Goal: Task Accomplishment & Management: Complete application form

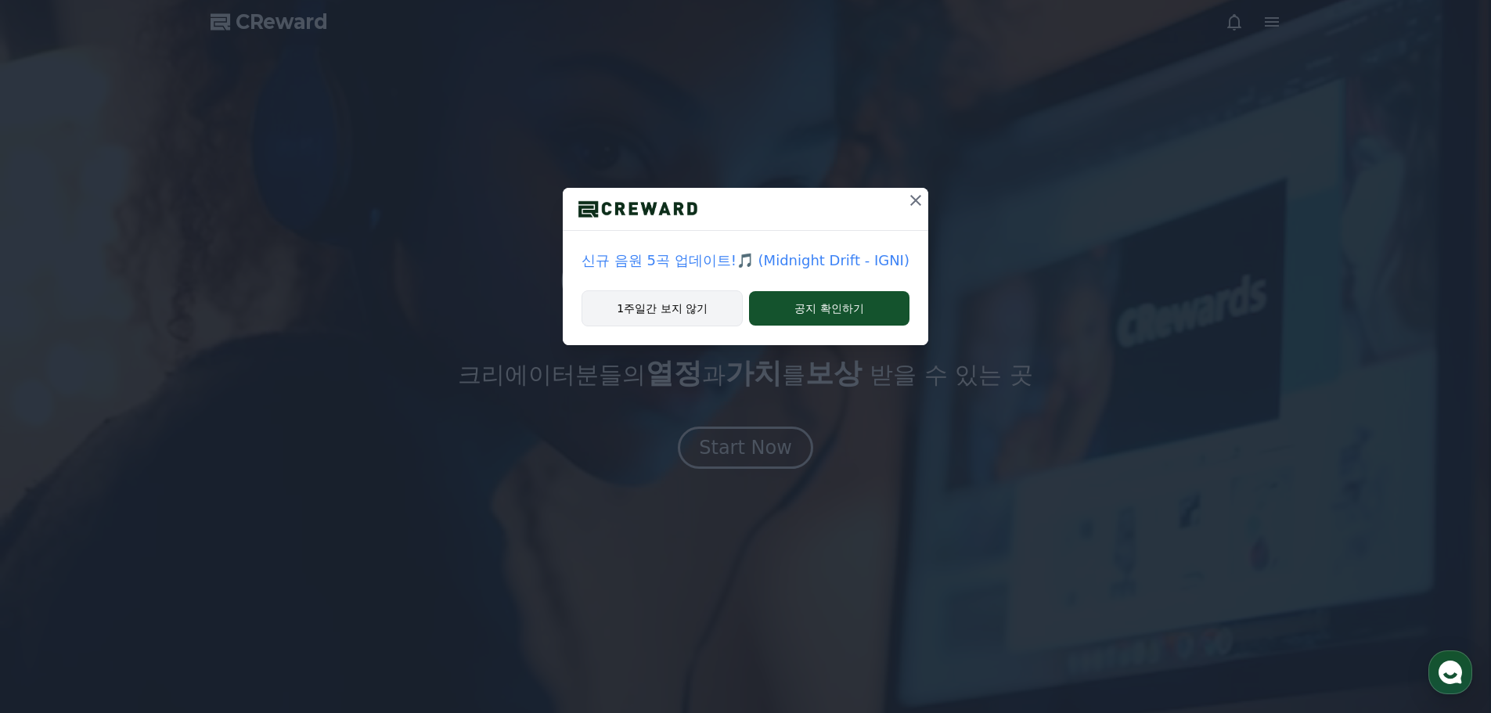
click at [675, 315] on button "1주일간 보지 않기" at bounding box center [662, 308] width 161 height 36
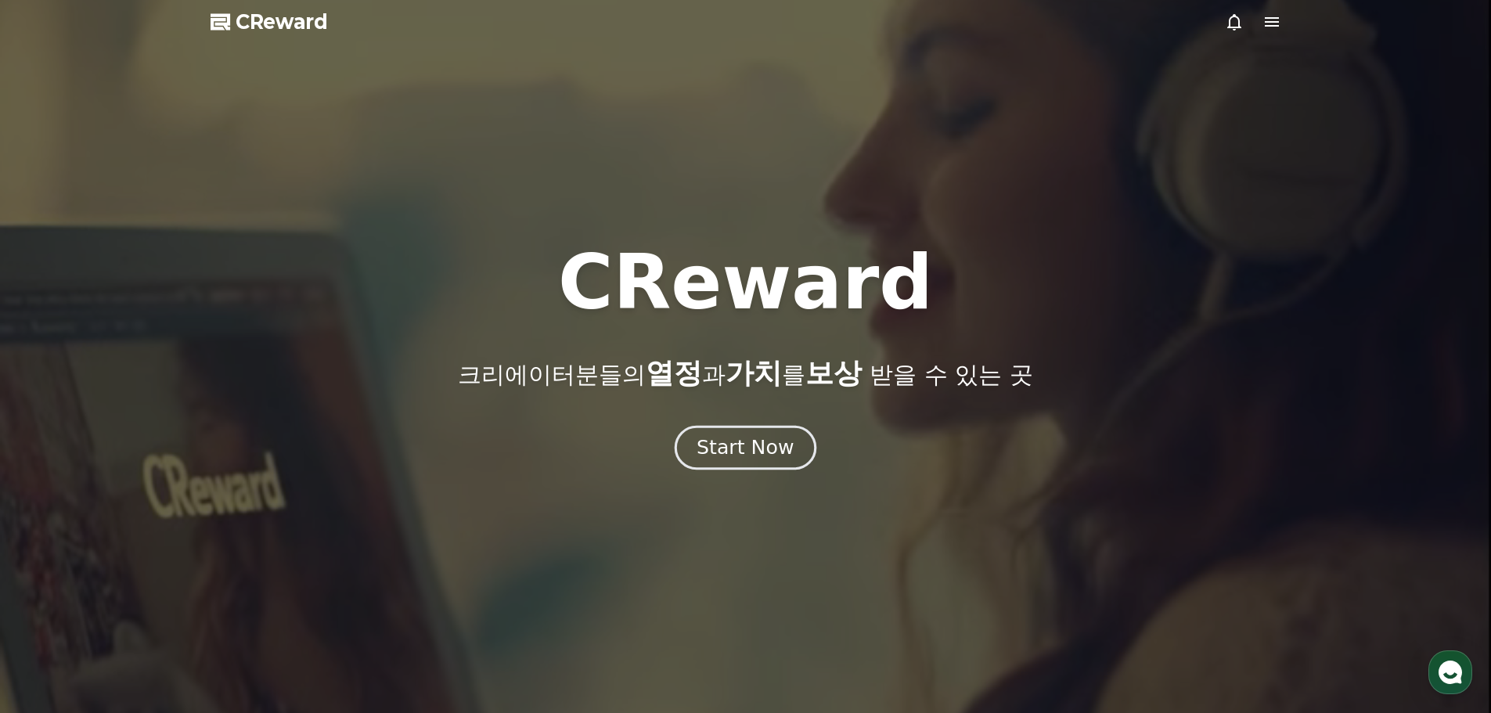
click at [753, 448] on div "Start Now" at bounding box center [745, 447] width 97 height 27
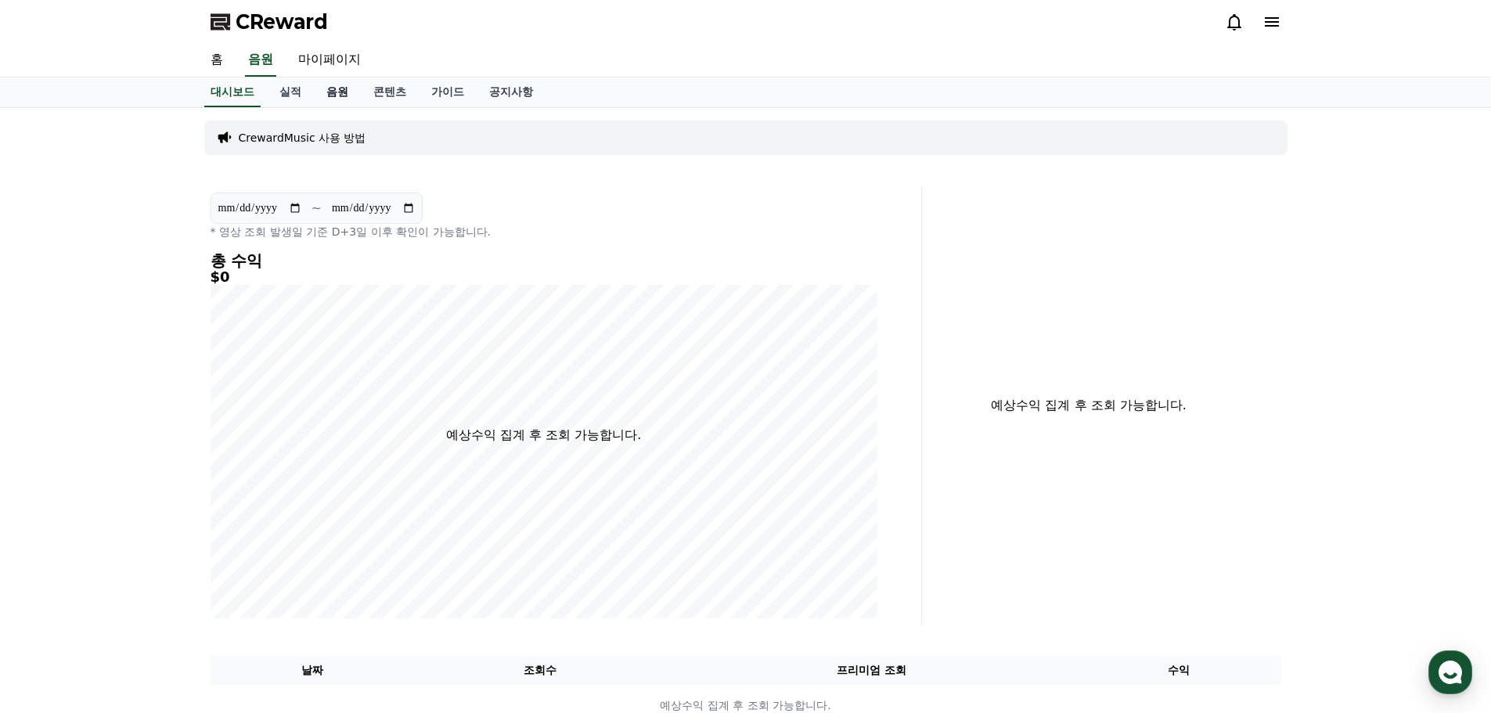
click at [332, 101] on link "음원" at bounding box center [337, 93] width 47 height 30
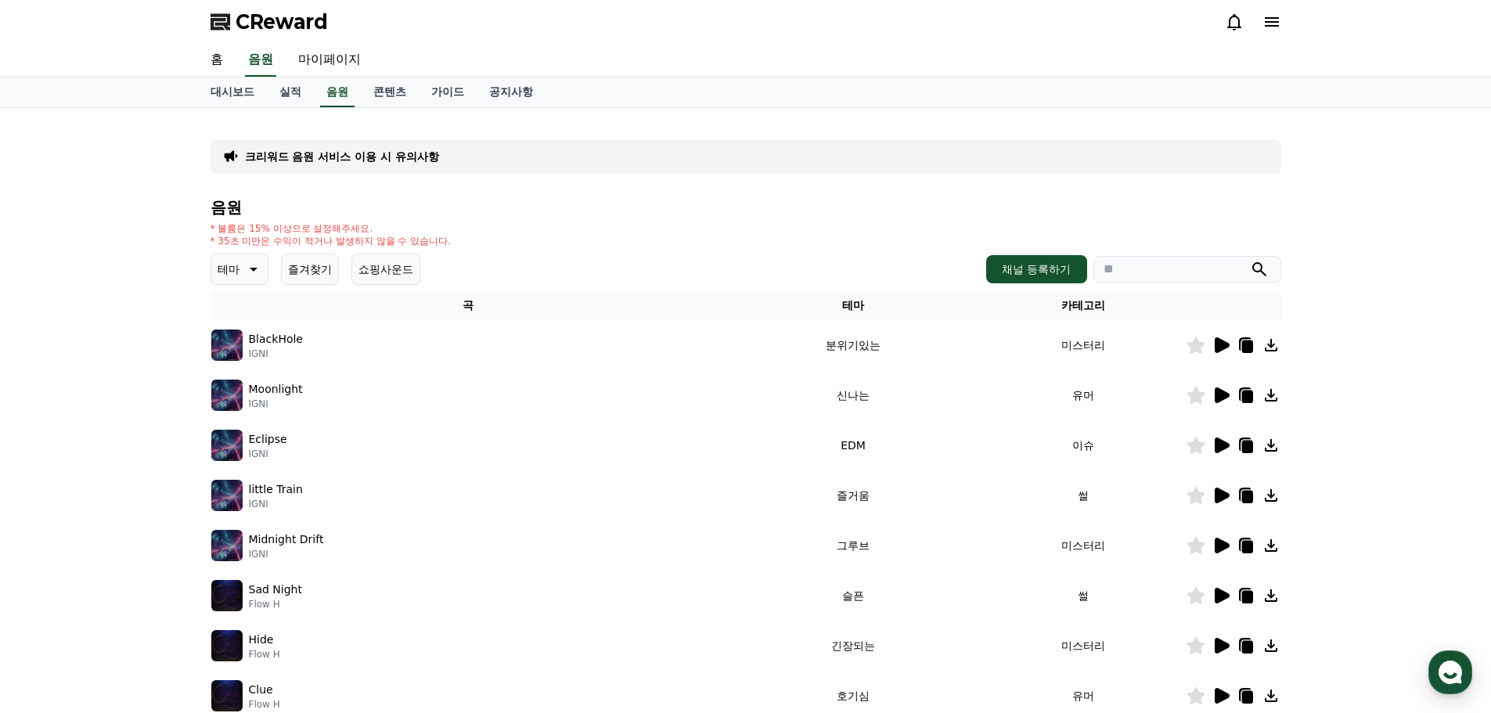
click at [1111, 264] on input "search" at bounding box center [1188, 269] width 188 height 27
paste input "**********"
type input "**********"
click at [1260, 269] on icon "submit" at bounding box center [1259, 269] width 19 height 19
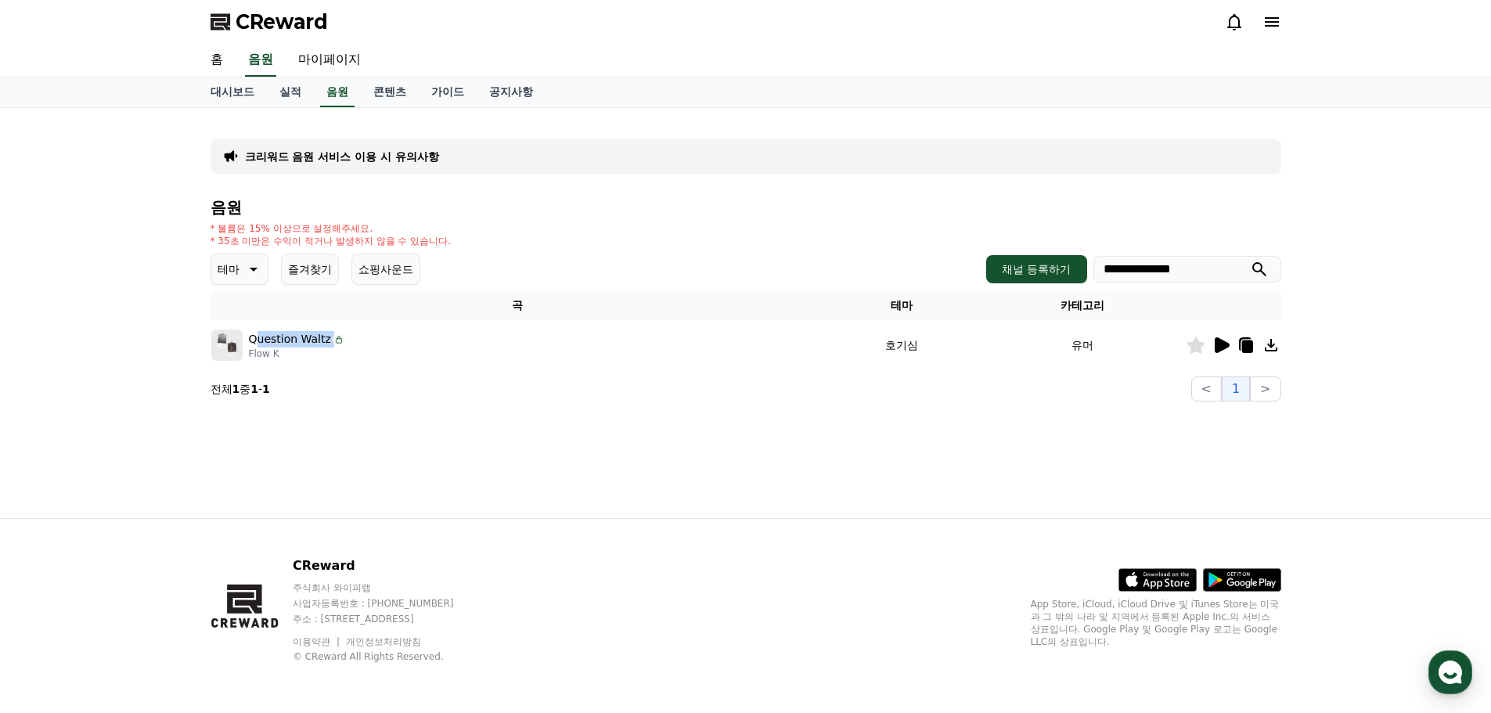
drag, startPoint x: 346, startPoint y: 339, endPoint x: 256, endPoint y: 341, distance: 90.0
click at [256, 341] on div "Question Waltz Flow K" at bounding box center [517, 345] width 612 height 31
click at [377, 340] on div "Question Waltz Flow K" at bounding box center [517, 345] width 612 height 31
drag, startPoint x: 485, startPoint y: 348, endPoint x: 571, endPoint y: 349, distance: 85.3
click at [571, 349] on div "Question Waltz Flow K" at bounding box center [517, 345] width 612 height 31
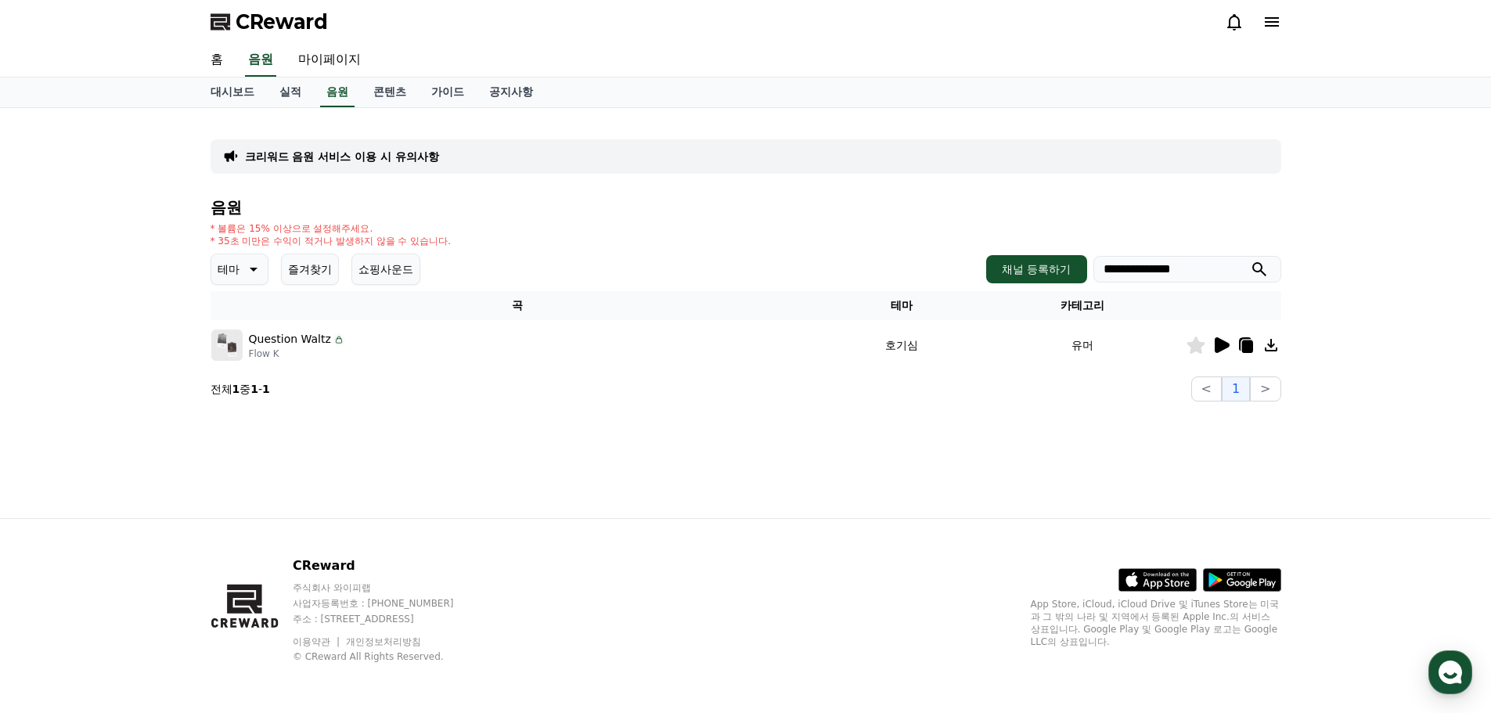
click at [571, 349] on div "Question Waltz Flow K" at bounding box center [517, 345] width 612 height 31
click at [550, 272] on div "**********" at bounding box center [746, 269] width 1071 height 31
click at [517, 233] on div "* 볼륨은 15% 이상으로 설정해주세요. * 35초 미만은 수익이 적거나 발생하지 않을 수 있습니다." at bounding box center [746, 234] width 1071 height 25
click at [514, 233] on div "* 볼륨은 15% 이상으로 설정해주세요. * 35초 미만은 수익이 적거나 발생하지 않을 수 있습니다." at bounding box center [746, 234] width 1071 height 25
click at [369, 97] on link "콘텐츠" at bounding box center [390, 93] width 58 height 30
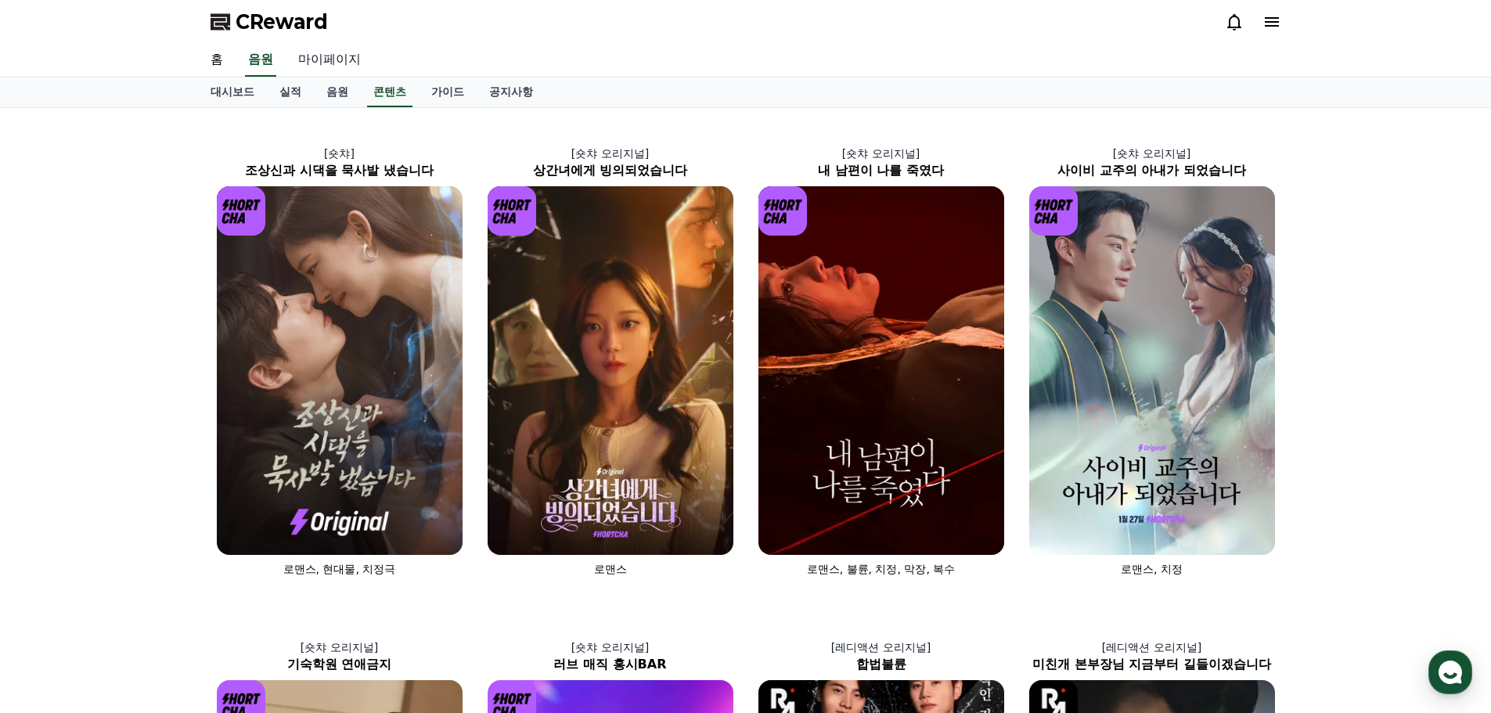
click at [319, 61] on link "마이페이지" at bounding box center [330, 60] width 88 height 33
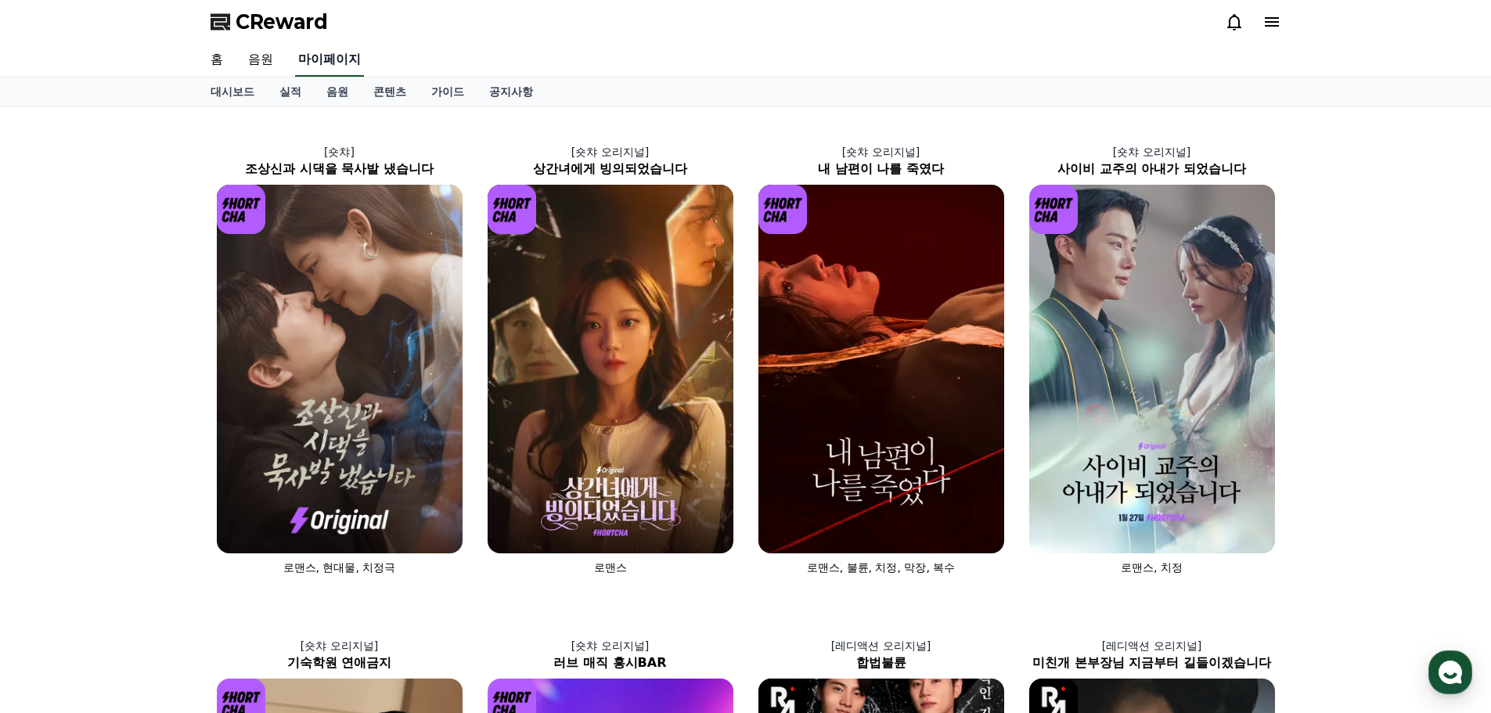
select select "**********"
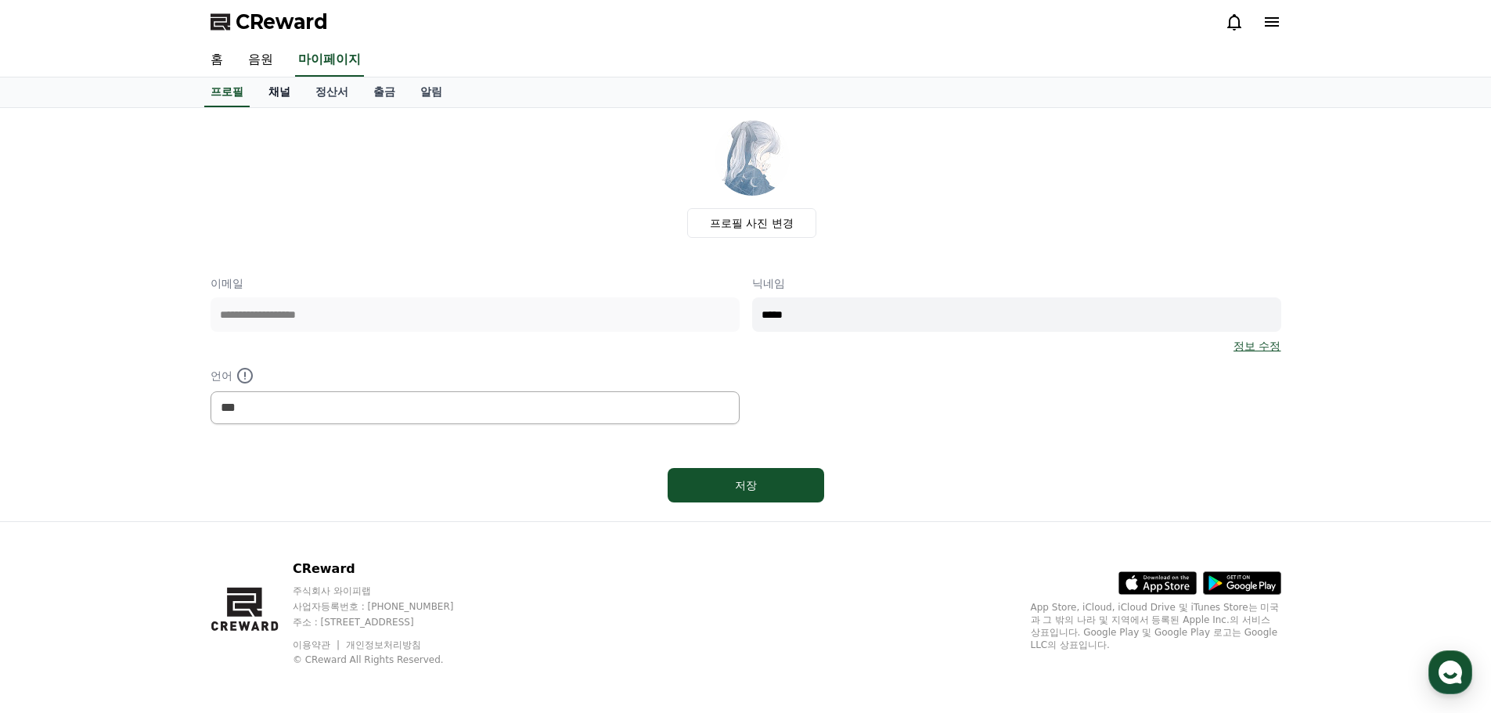
click at [275, 104] on link "채널" at bounding box center [279, 93] width 47 height 30
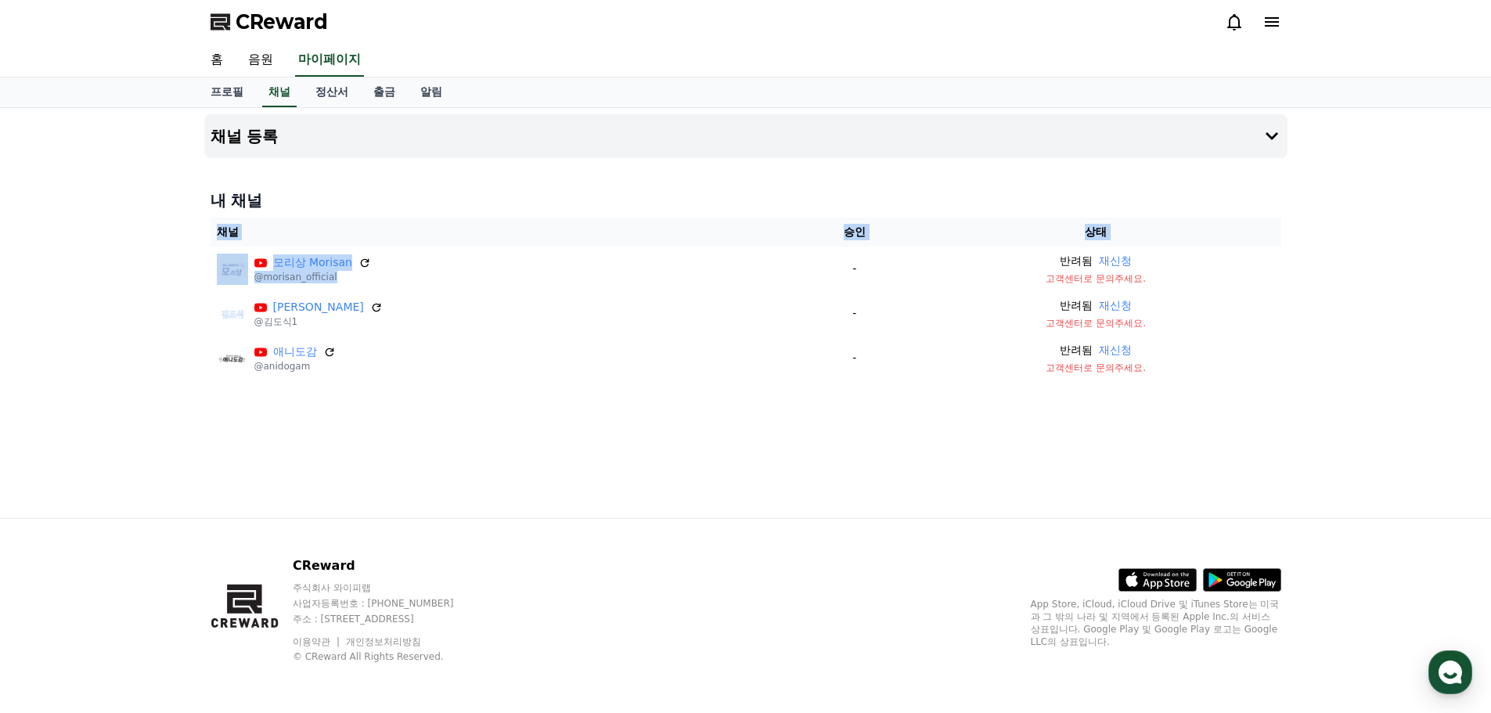
drag, startPoint x: 694, startPoint y: 271, endPoint x: 834, endPoint y: 416, distance: 201.6
click at [835, 402] on div "채널 등록 내 채널 채널 승인 상태 모리상 Morisan @morisan_official - 반려됨 재신청 고객센터로 문의주세요. [PERSO…" at bounding box center [746, 313] width 1096 height 410
click at [834, 416] on div "채널 등록 내 채널 채널 승인 상태 모리상 Morisan @morisan_official - 반려됨 재신청 고객센터로 문의주세요. [PERSO…" at bounding box center [746, 313] width 1096 height 410
click at [1271, 155] on button "채널 등록" at bounding box center [746, 136] width 1084 height 44
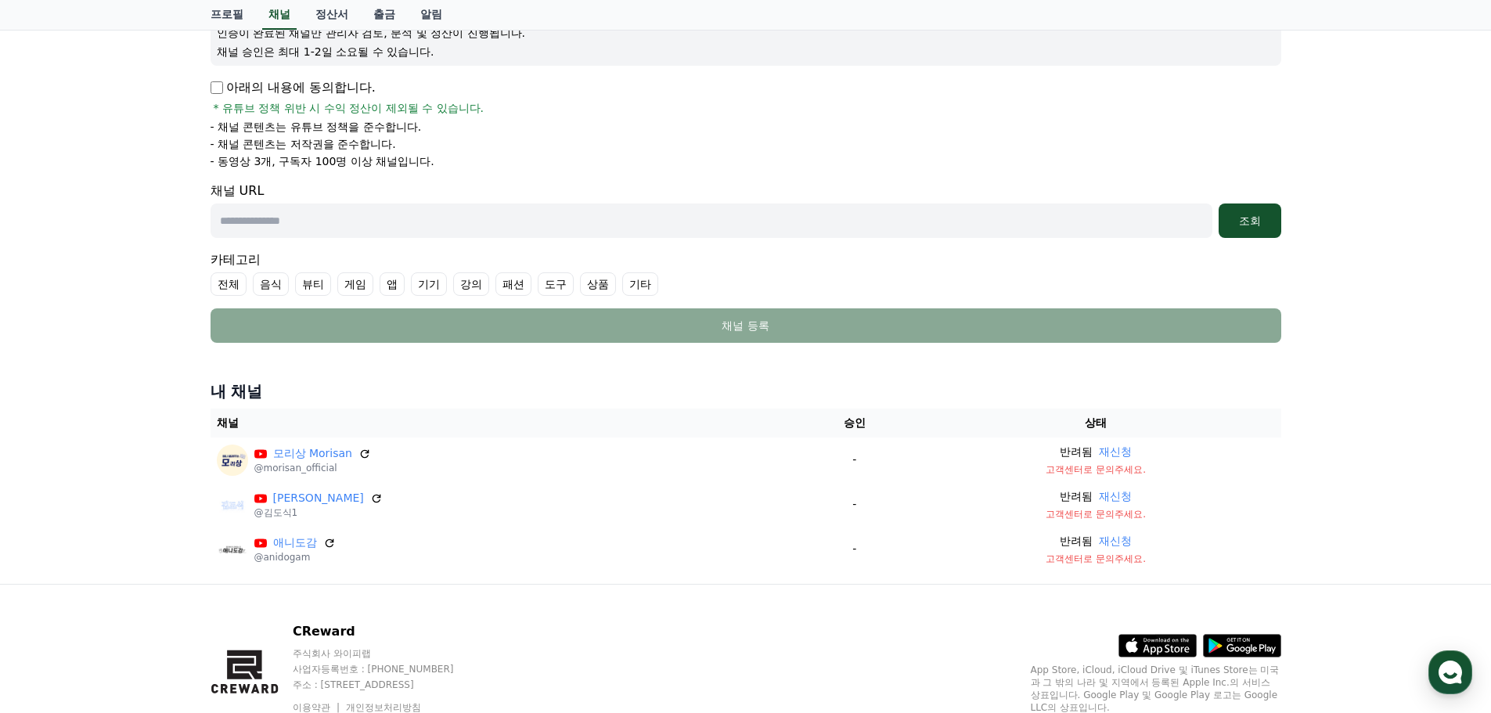
scroll to position [157, 0]
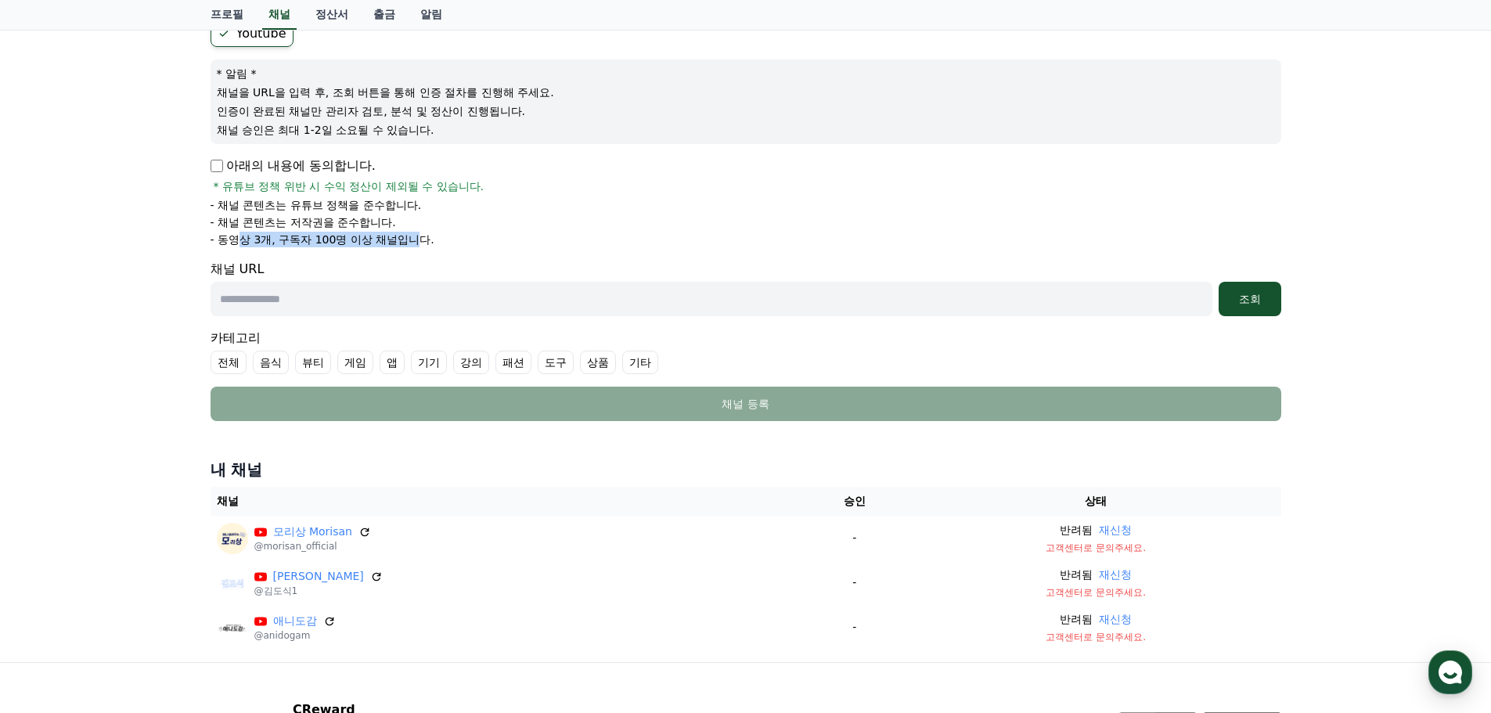
drag, startPoint x: 238, startPoint y: 237, endPoint x: 419, endPoint y: 233, distance: 180.9
click at [419, 233] on p "- 동영상 3개, 구독자 100명 이상 채널입니다." at bounding box center [323, 240] width 224 height 16
drag, startPoint x: 355, startPoint y: 217, endPoint x: 189, endPoint y: 217, distance: 166.8
click at [189, 217] on div "채널 등록 Youtube * 알림 * 채널을 URL을 입력 후, 조회 버튼을 통해 인증 절차를 진행해 주세요. 인증이 완료된 채널만 관리자 검…" at bounding box center [745, 306] width 1491 height 711
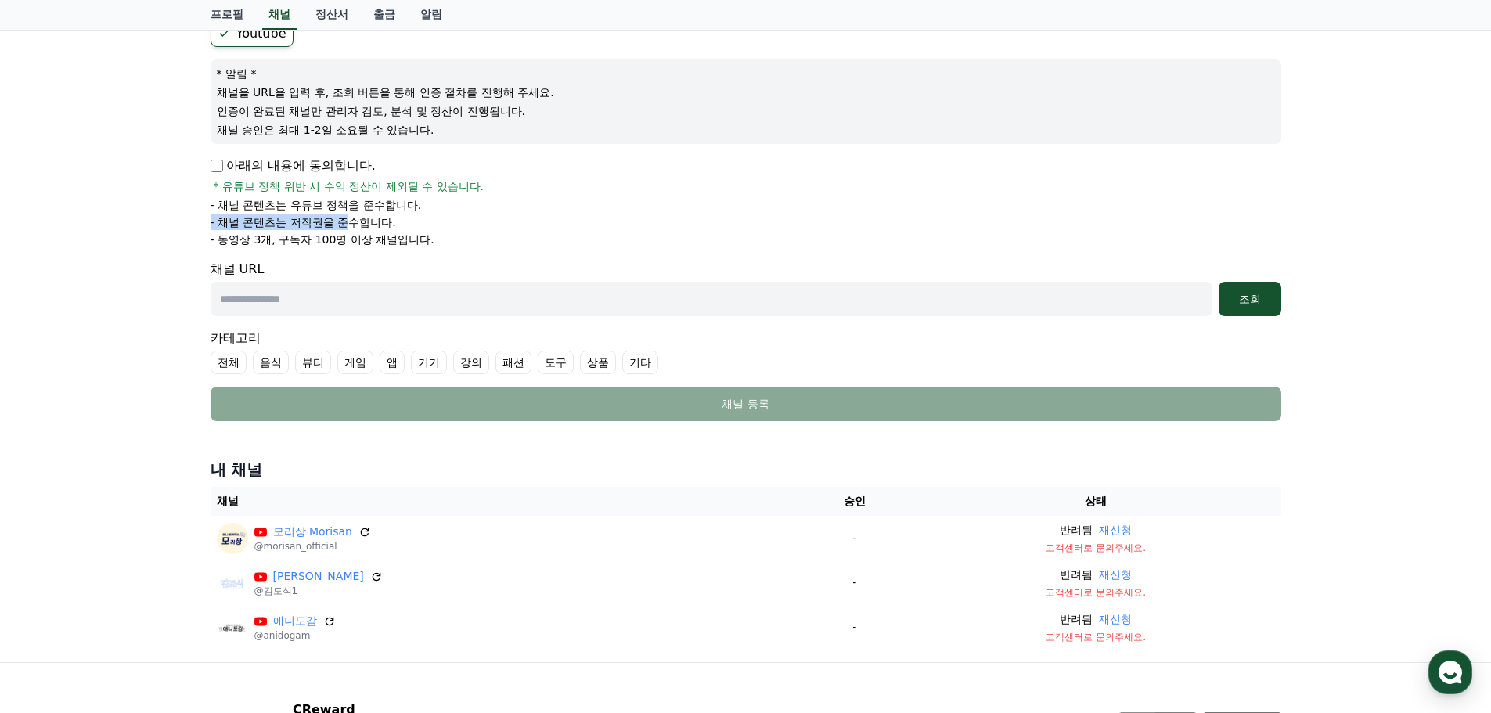
click at [189, 217] on div "채널 등록 Youtube * 알림 * 채널을 URL을 입력 후, 조회 버튼을 통해 인증 절차를 진행해 주세요. 인증이 완료된 채널만 관리자 검…" at bounding box center [745, 306] width 1491 height 711
drag, startPoint x: 200, startPoint y: 203, endPoint x: 476, endPoint y: 211, distance: 276.5
click at [476, 211] on div "채널 등록 Youtube * 알림 * 채널을 URL을 입력 후, 조회 버튼을 통해 인증 절차를 진행해 주세요. 인증이 완료된 채널만 관리자 검…" at bounding box center [746, 306] width 1096 height 711
click at [476, 211] on li "- 채널 콘텐츠는 유튜브 정책을 준수합니다." at bounding box center [746, 205] width 1071 height 16
drag, startPoint x: 461, startPoint y: 237, endPoint x: 170, endPoint y: 235, distance: 291.2
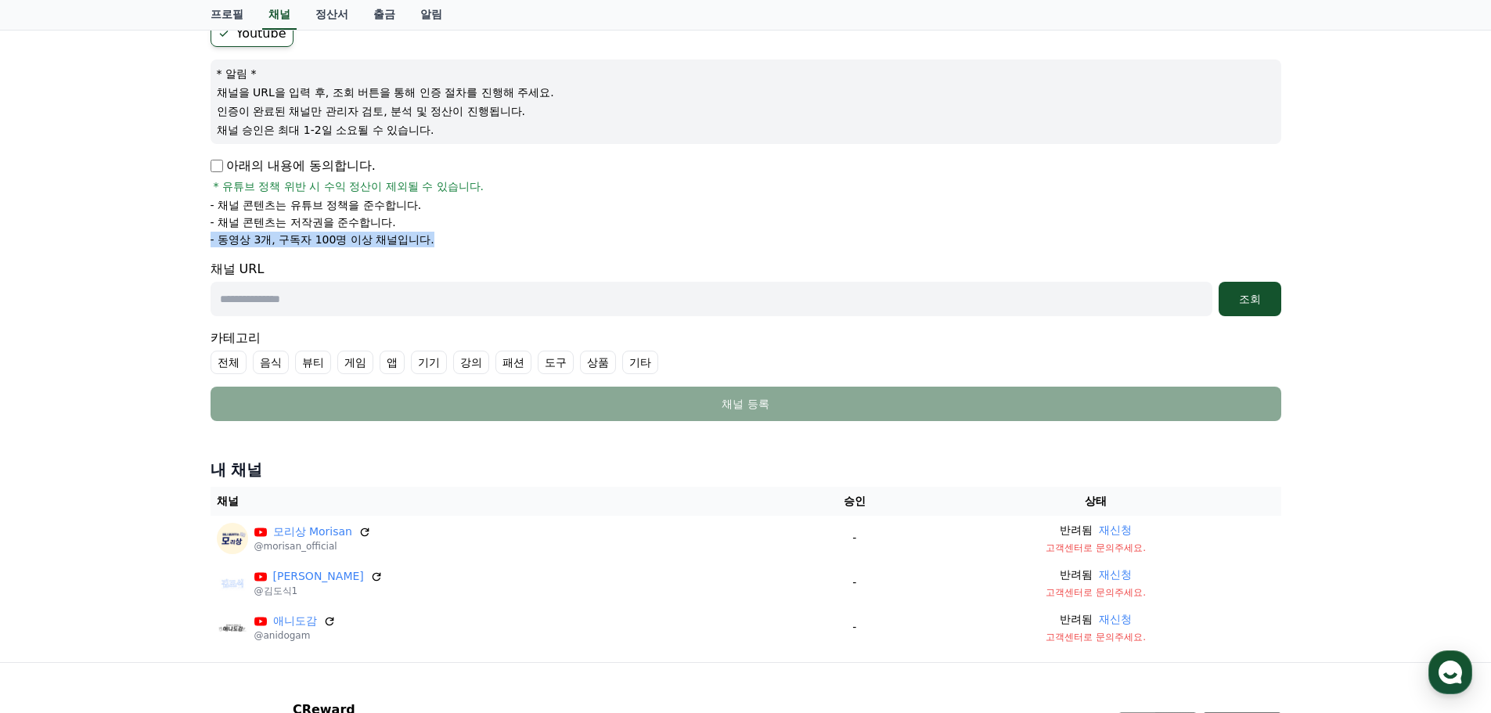
click at [170, 235] on div "채널 등록 Youtube * 알림 * 채널을 URL을 입력 후, 조회 버튼을 통해 인증 절차를 진행해 주세요. 인증이 완료된 채널만 관리자 검…" at bounding box center [745, 306] width 1491 height 711
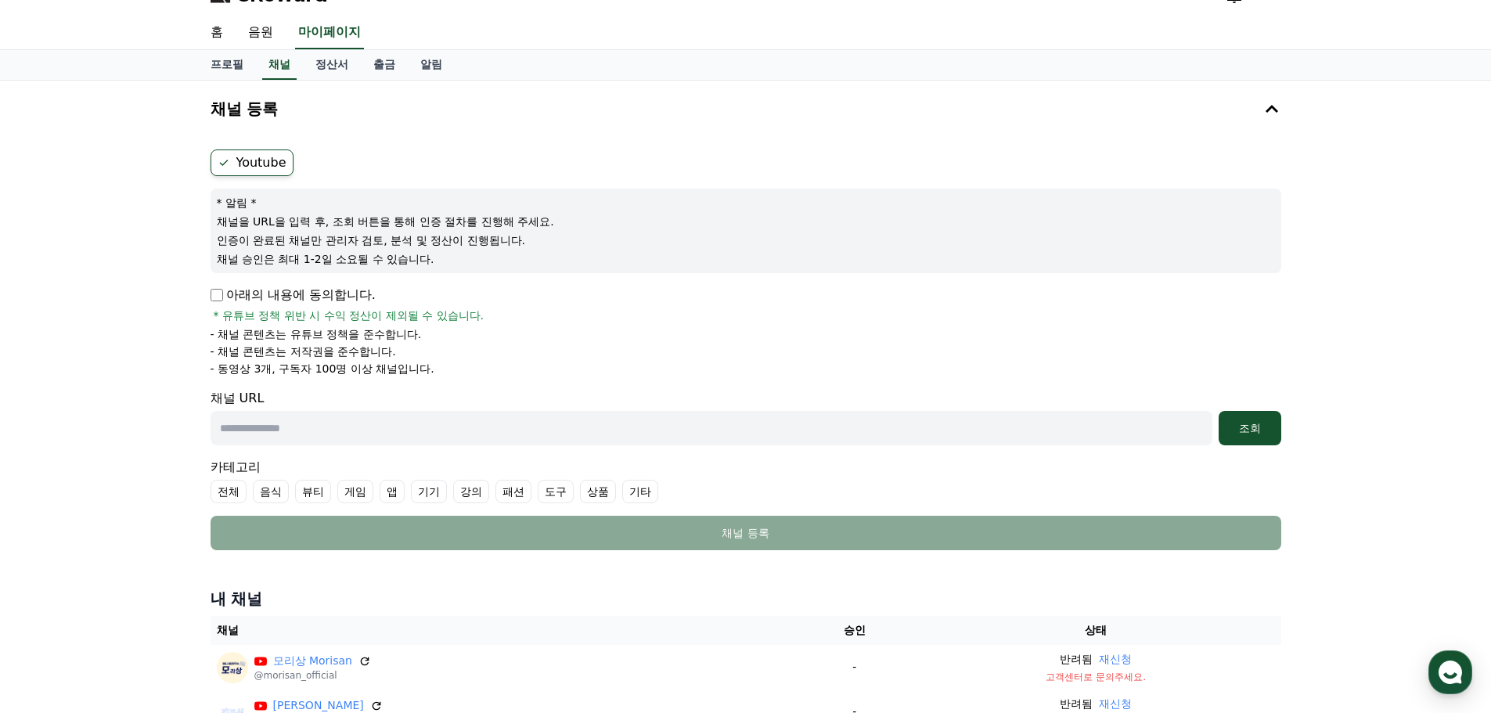
scroll to position [0, 0]
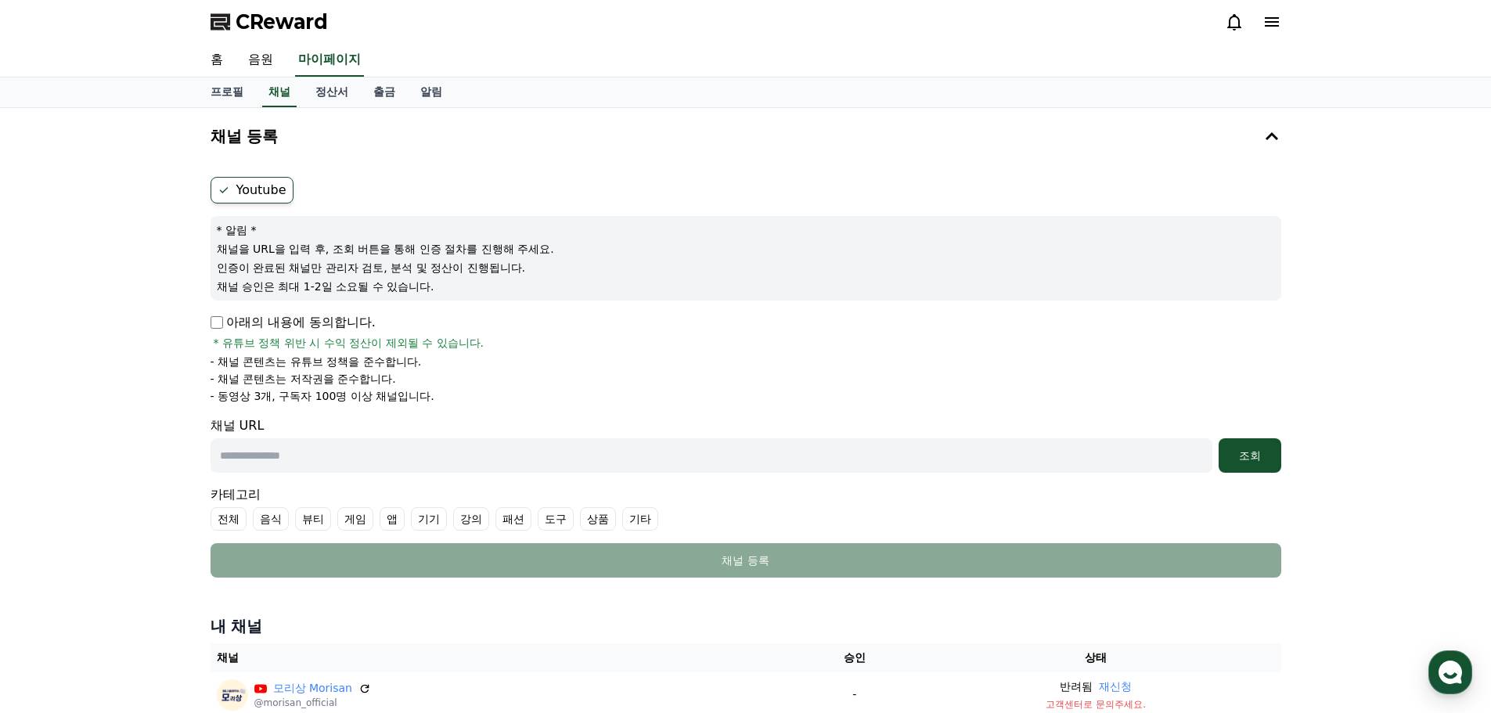
click at [1264, 28] on icon at bounding box center [1272, 22] width 19 height 19
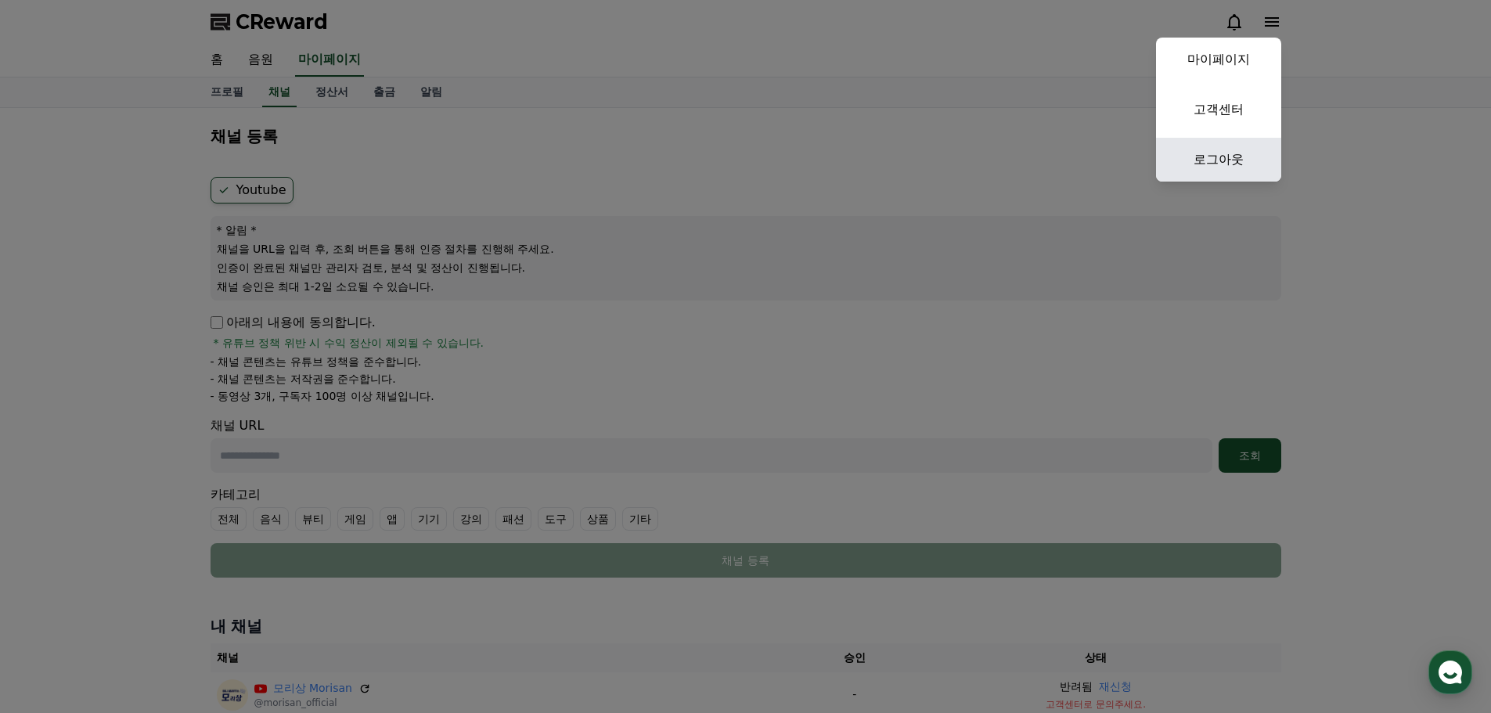
click at [1217, 157] on link "로그아웃" at bounding box center [1218, 160] width 125 height 44
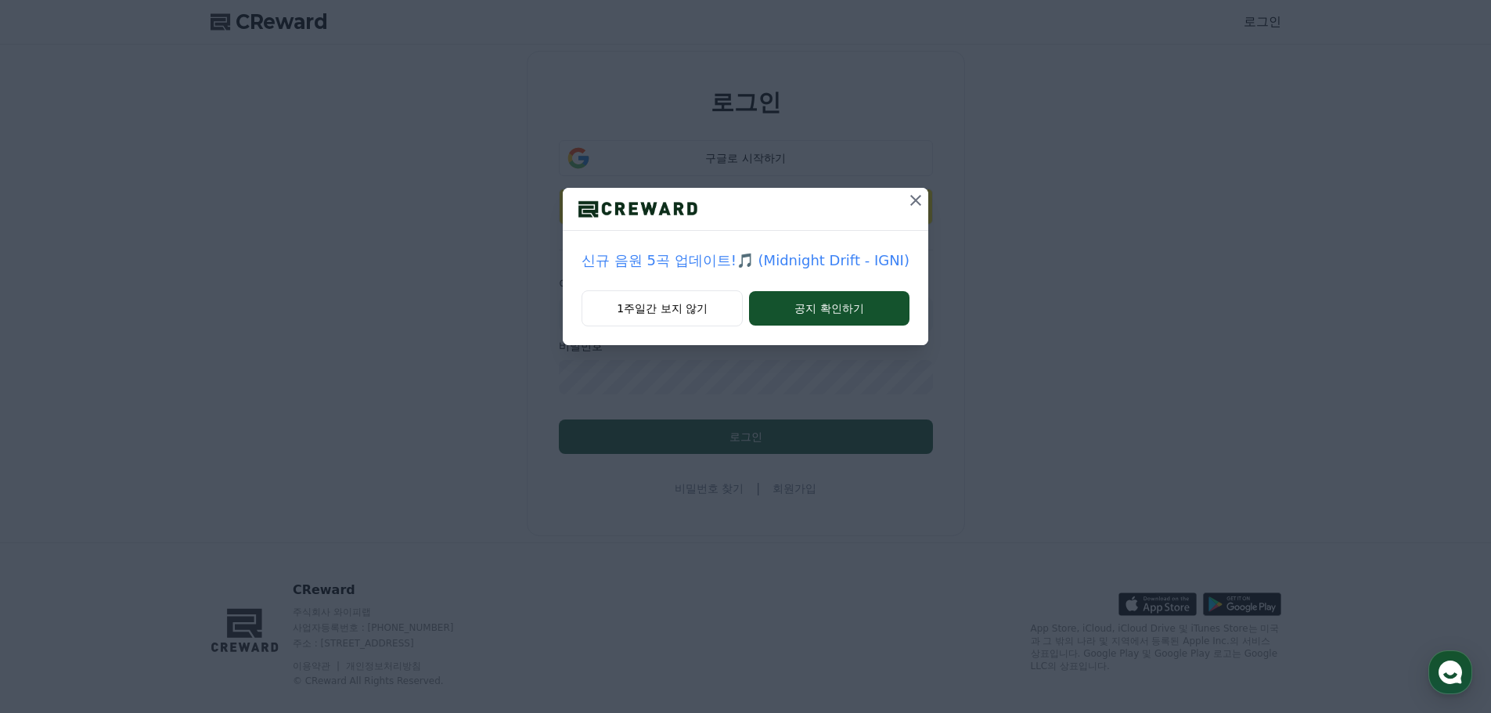
drag, startPoint x: 709, startPoint y: 301, endPoint x: 703, endPoint y: 330, distance: 30.2
click at [712, 301] on button "1주일간 보지 않기" at bounding box center [662, 308] width 161 height 36
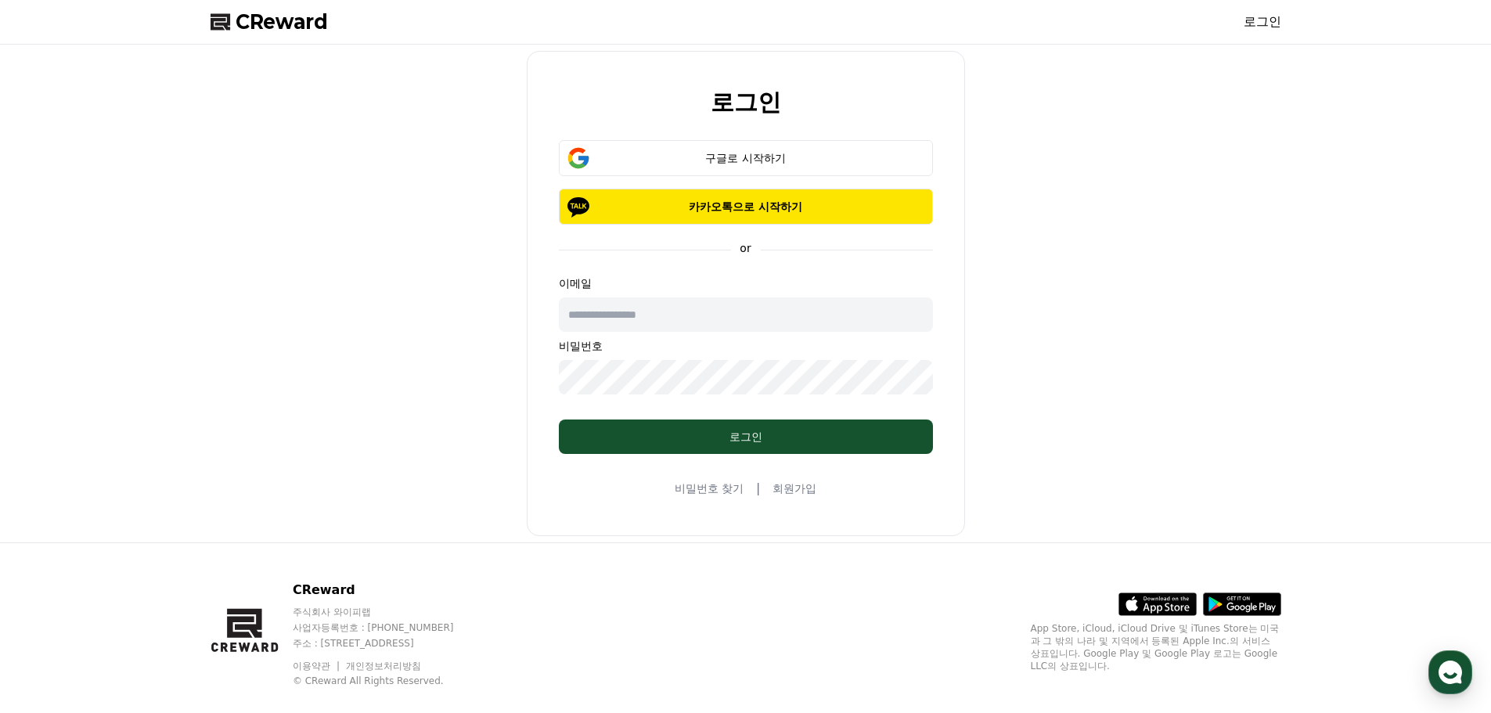
click at [1116, 324] on div "로그인 구글로 시작하기 카카오톡으로 시작하기 or 이메일 비밀번호 로그인 비밀번호 찾기 | 회원가입" at bounding box center [746, 293] width 1084 height 485
click at [784, 156] on div "구글로 시작하기" at bounding box center [746, 158] width 329 height 16
